Goal: Understand process/instructions: Learn how to perform a task or action

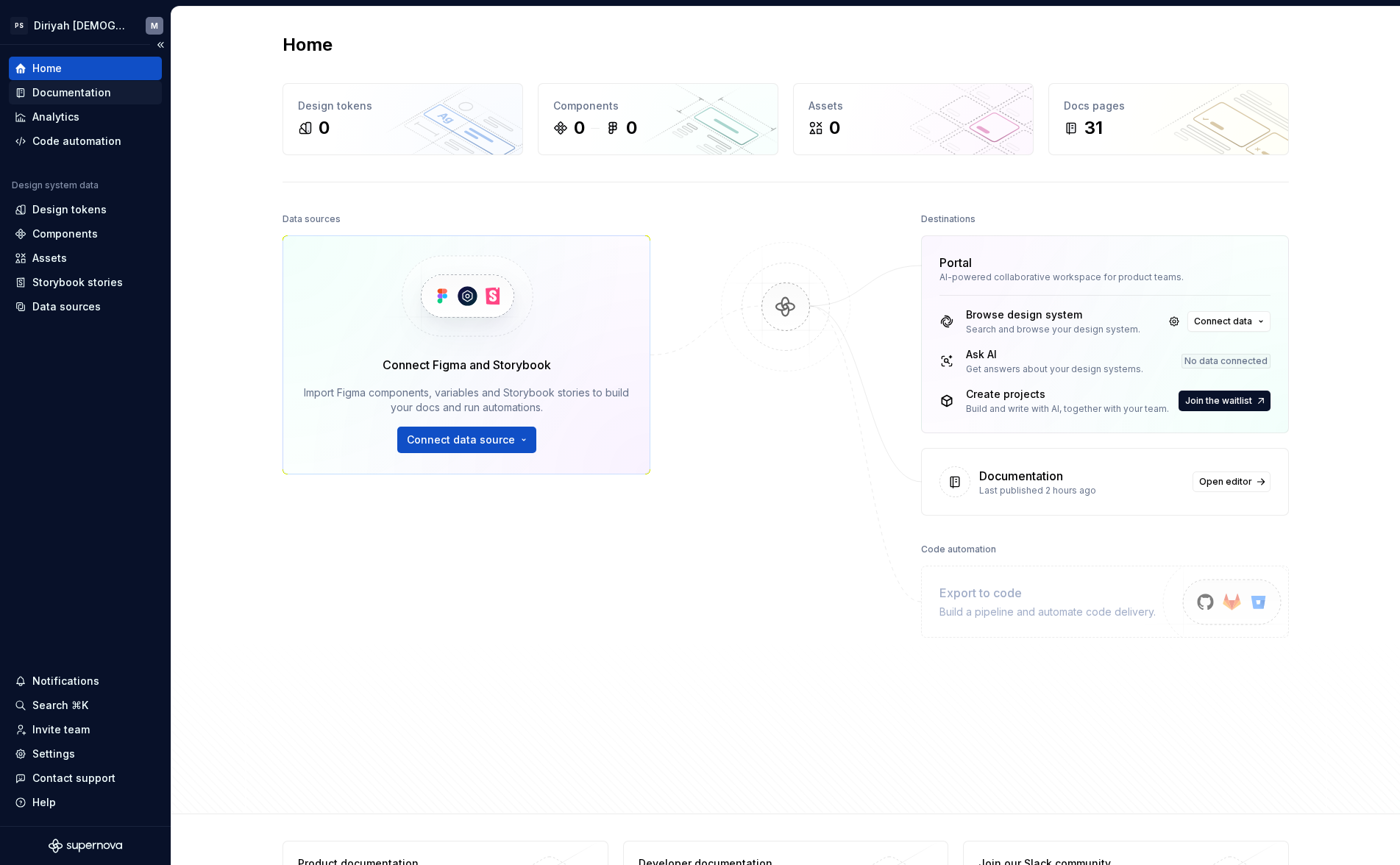
click at [80, 94] on div "Documentation" at bounding box center [71, 92] width 78 height 14
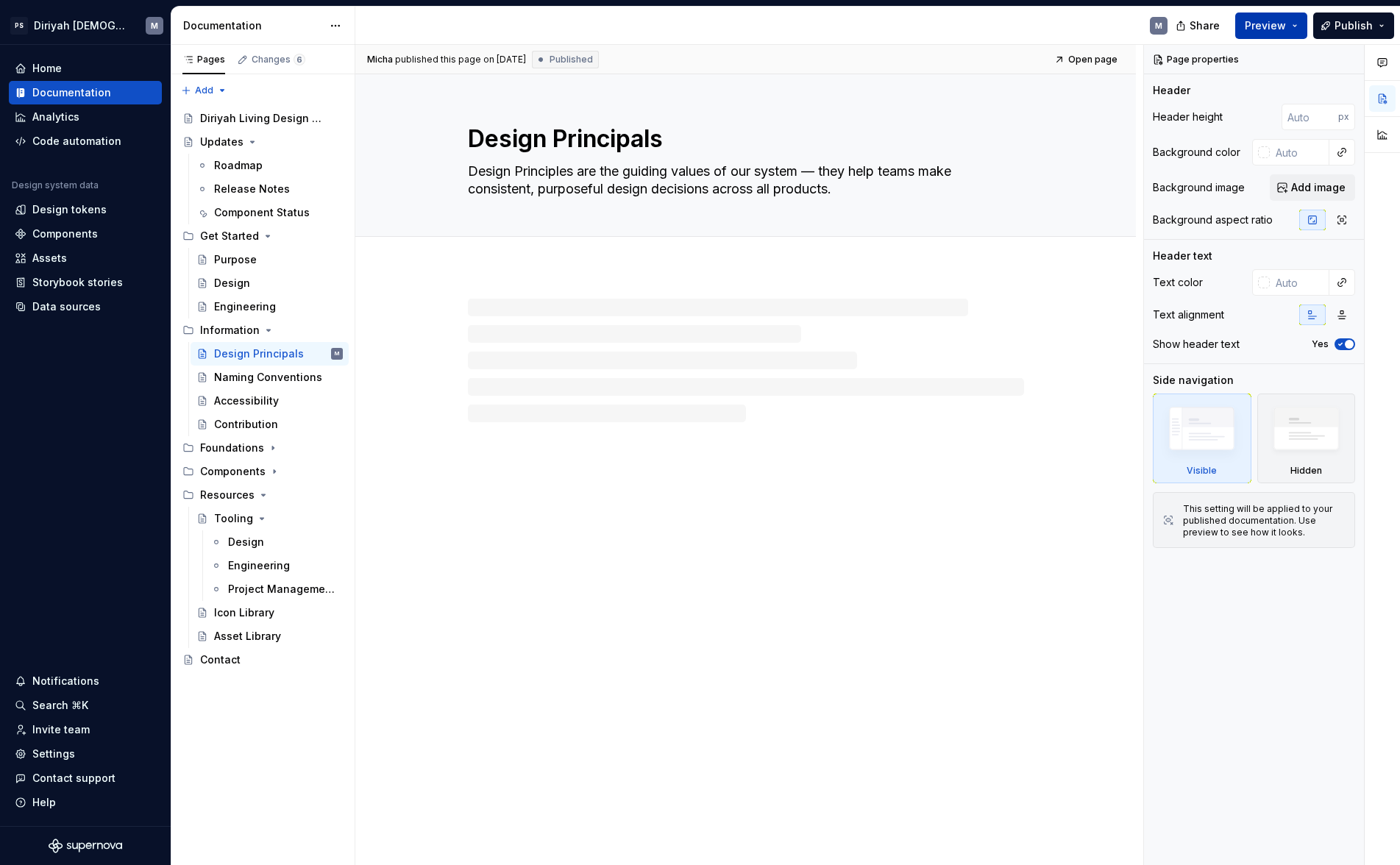
click at [1248, 24] on span "Preview" at bounding box center [1266, 25] width 42 height 14
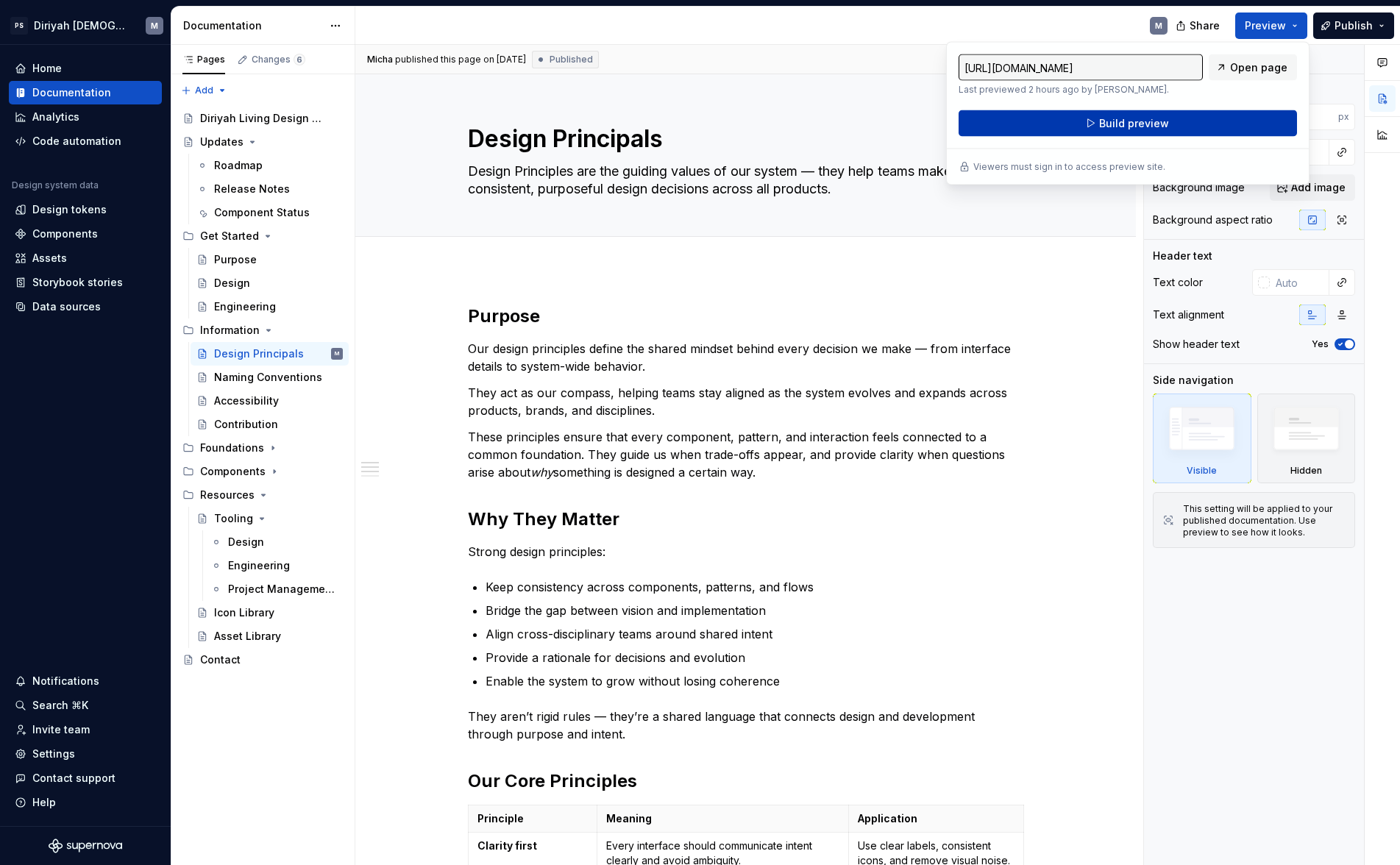
click at [1148, 129] on span "Build preview" at bounding box center [1134, 123] width 70 height 14
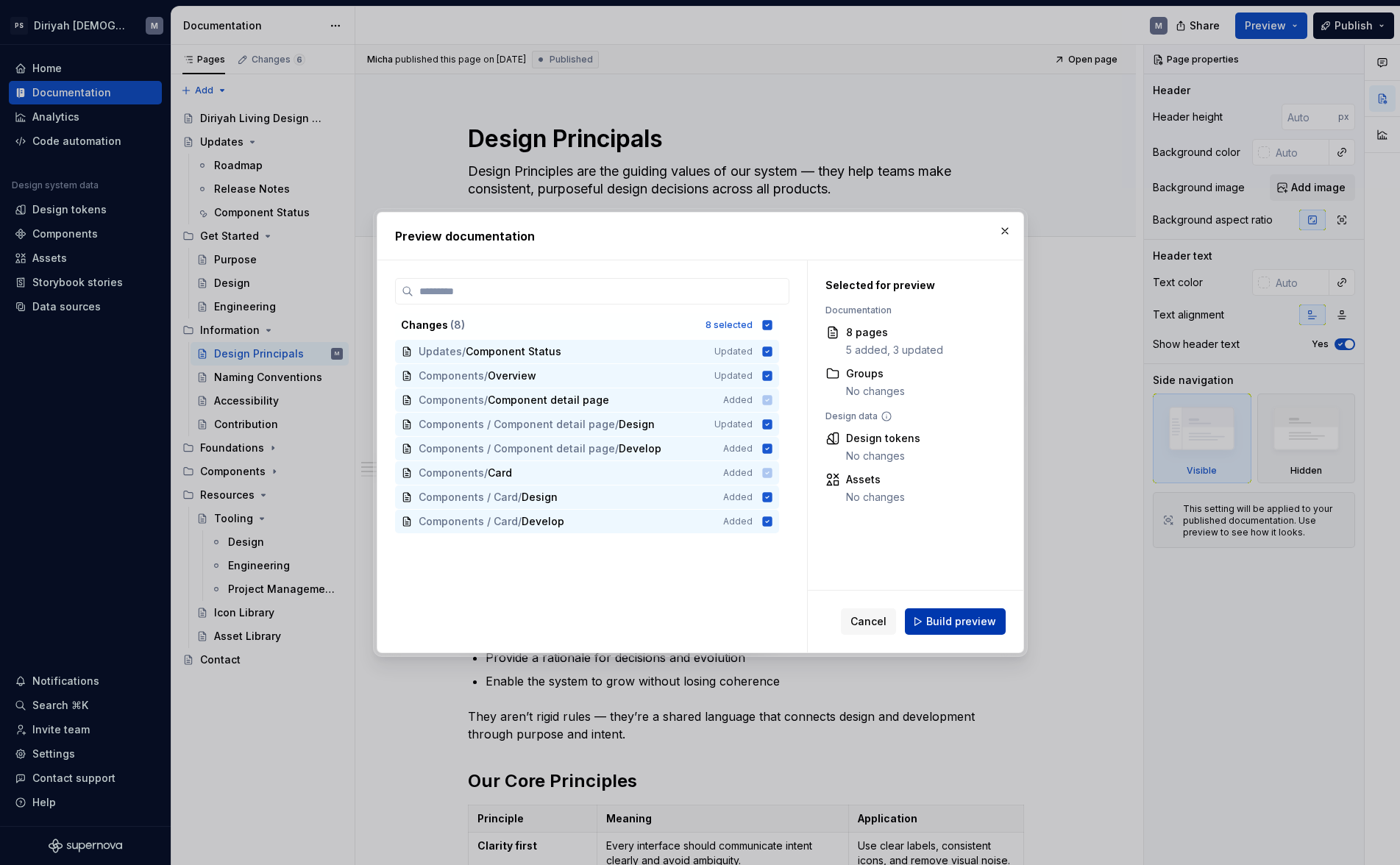
click at [982, 623] on span "Build preview" at bounding box center [961, 621] width 70 height 14
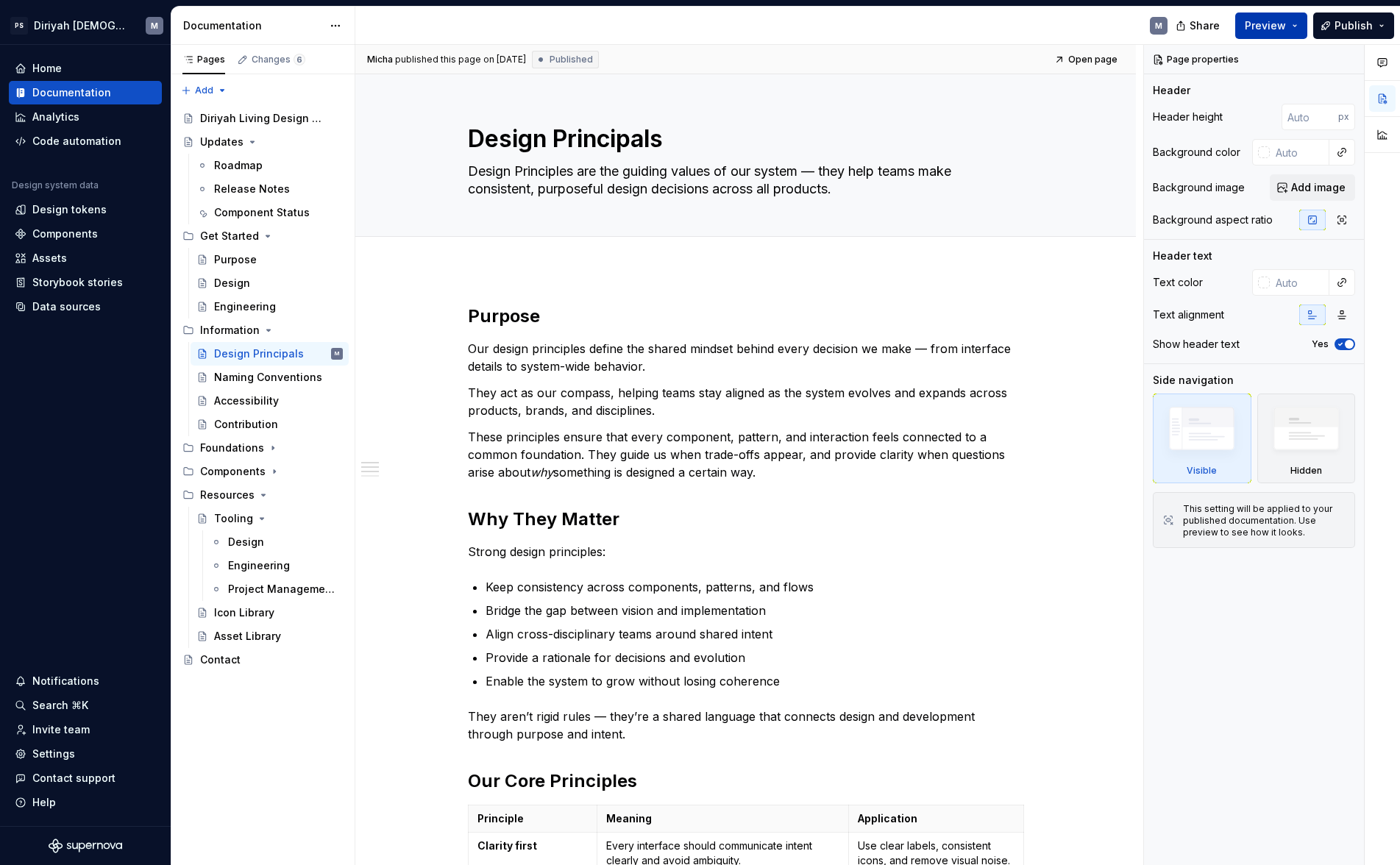
click at [1248, 26] on button "Preview" at bounding box center [1271, 25] width 73 height 26
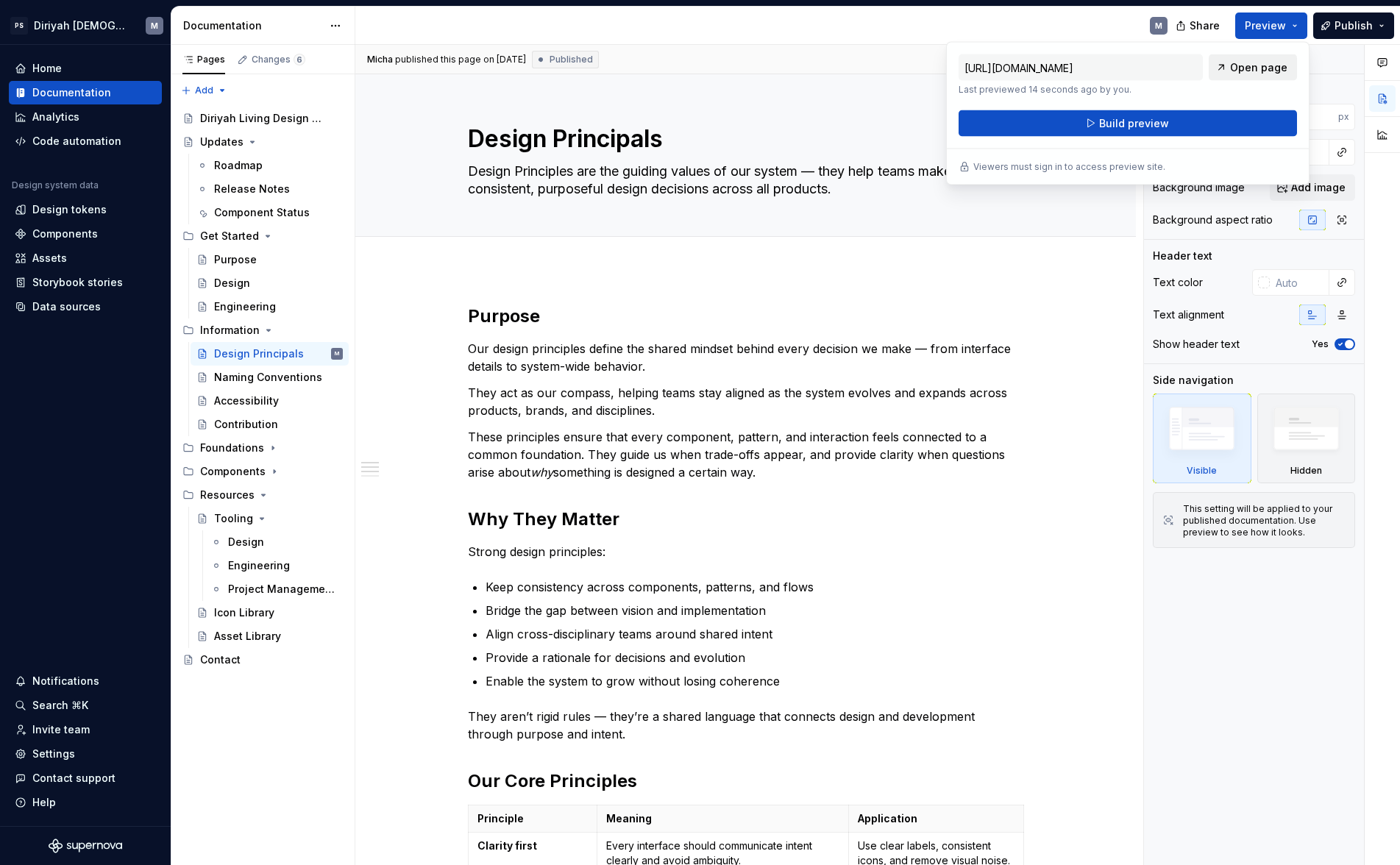
click at [1248, 72] on span "Open page" at bounding box center [1259, 67] width 57 height 14
click at [314, 330] on button "Page tree" at bounding box center [311, 330] width 20 height 20
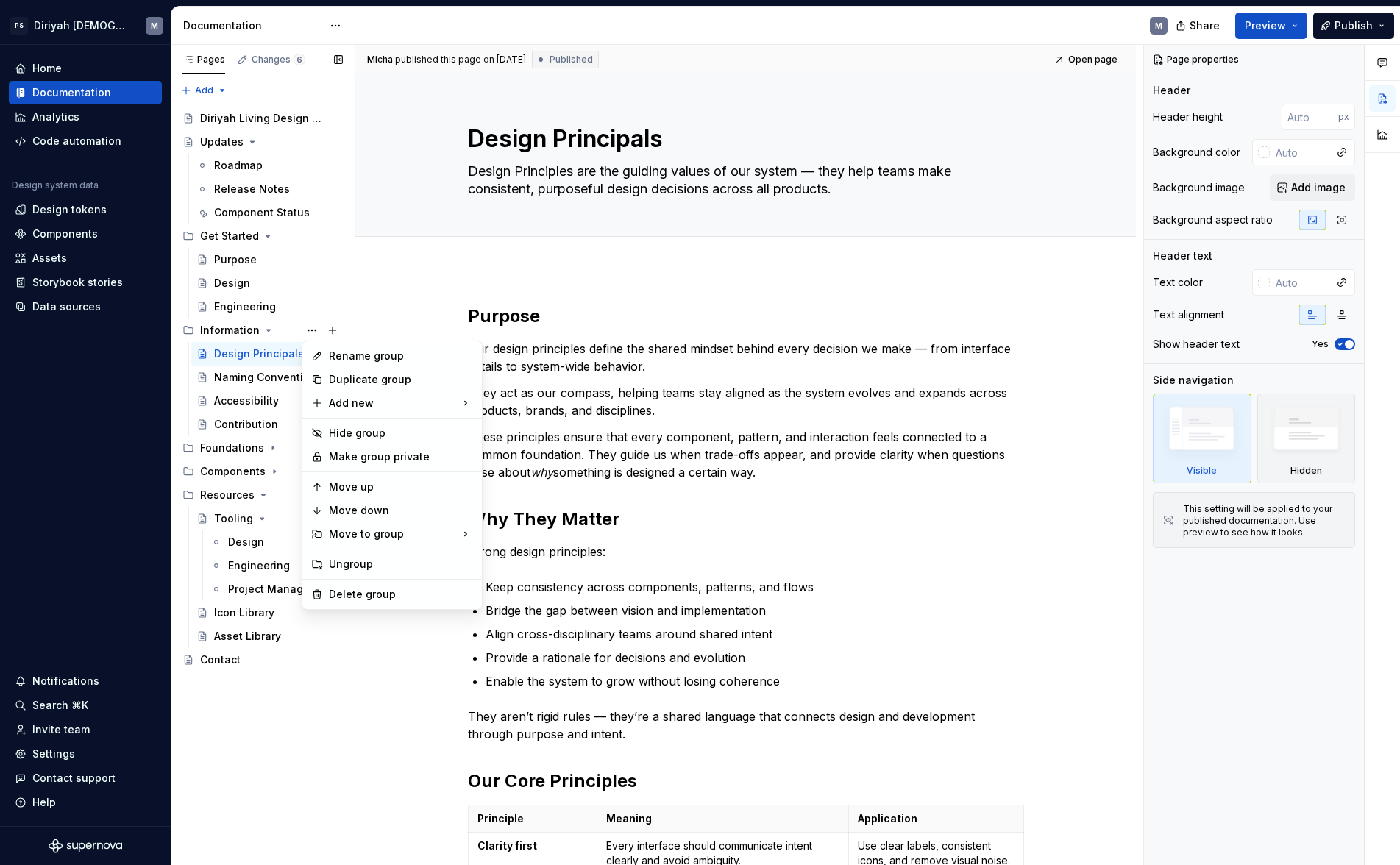
click at [316, 698] on div "Pages Changes 6 Add Accessibility guide for tree Page tree. Navigate the tree w…" at bounding box center [263, 454] width 184 height 821
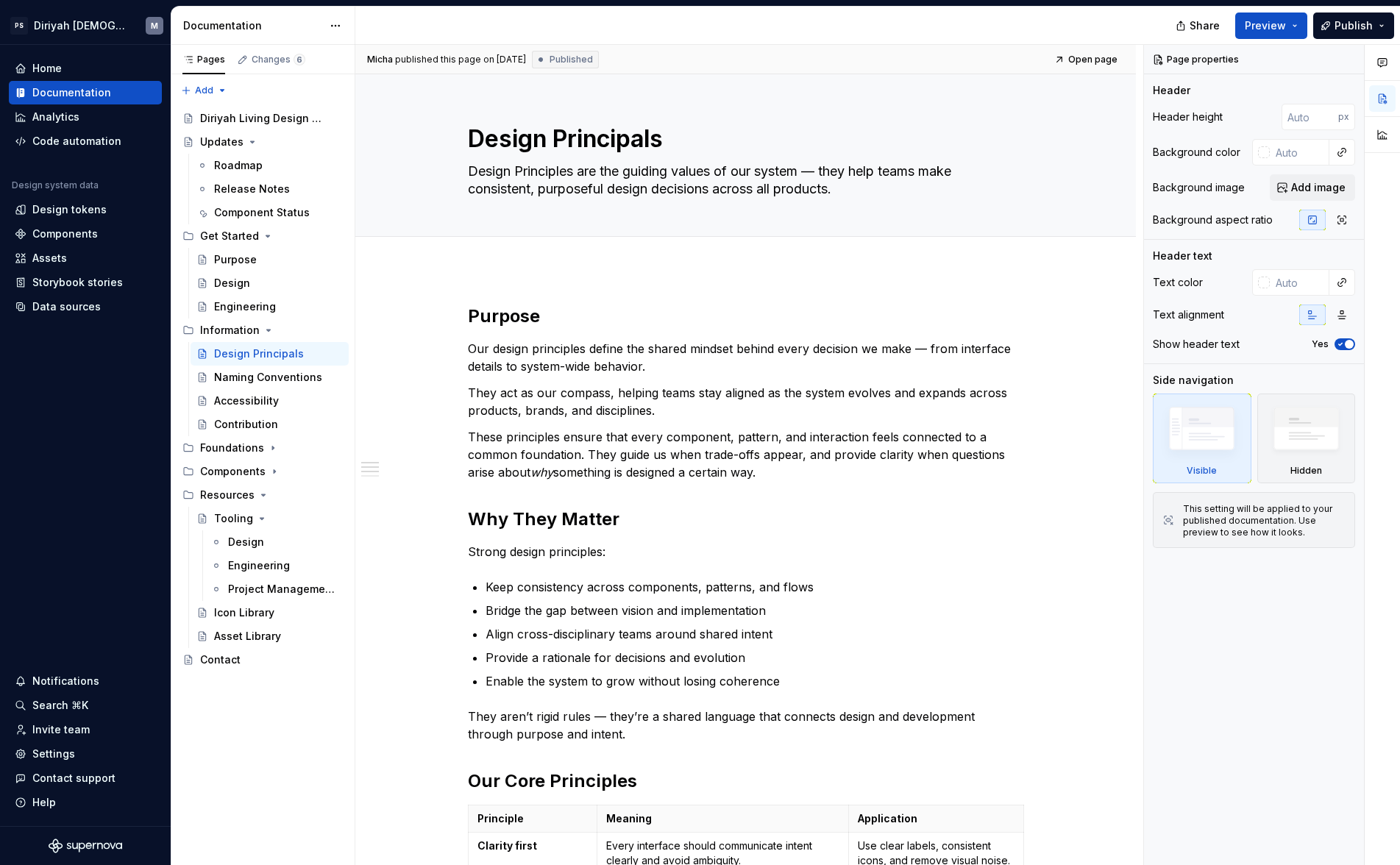
type textarea "*"
